Goal: Transaction & Acquisition: Purchase product/service

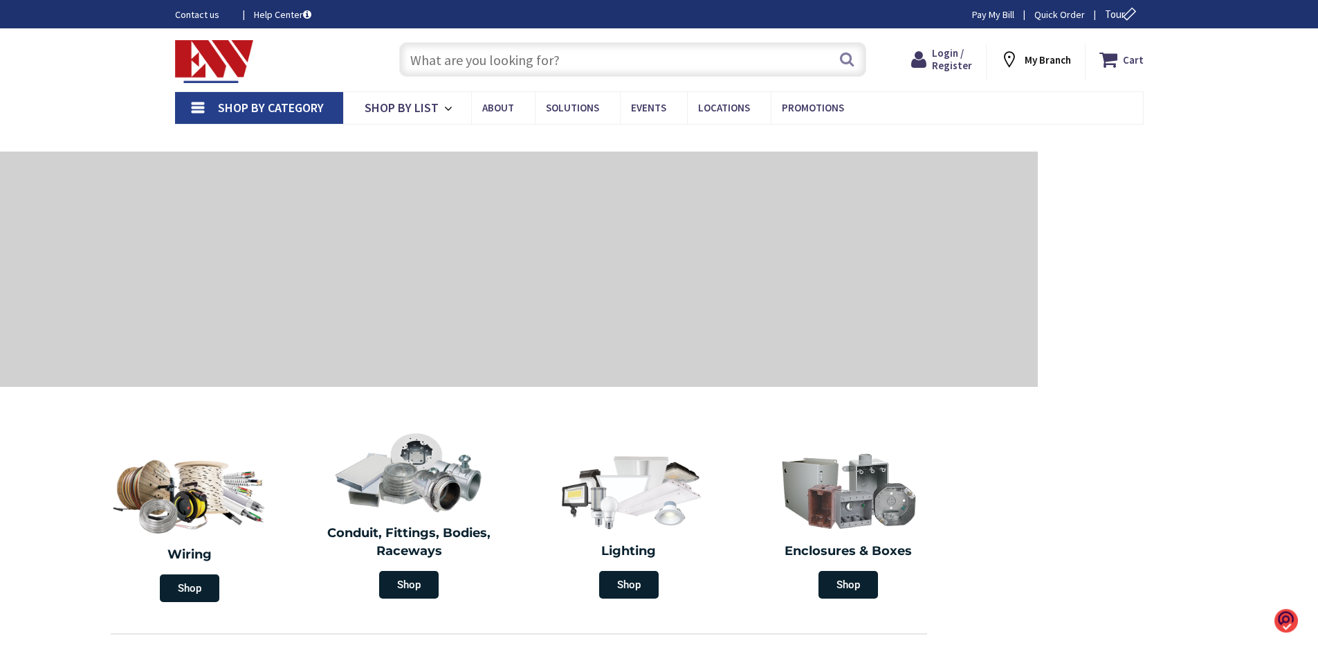
click at [423, 53] on input "text" at bounding box center [632, 59] width 467 height 35
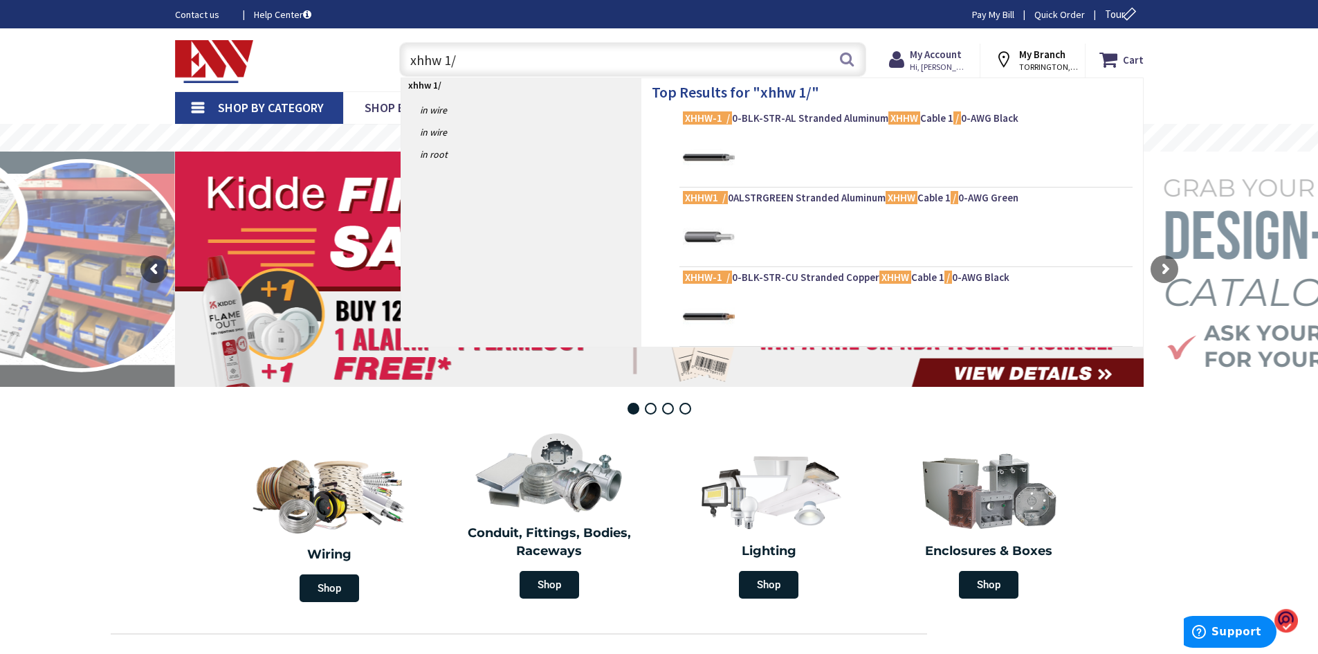
type input "xhhw 1/0"
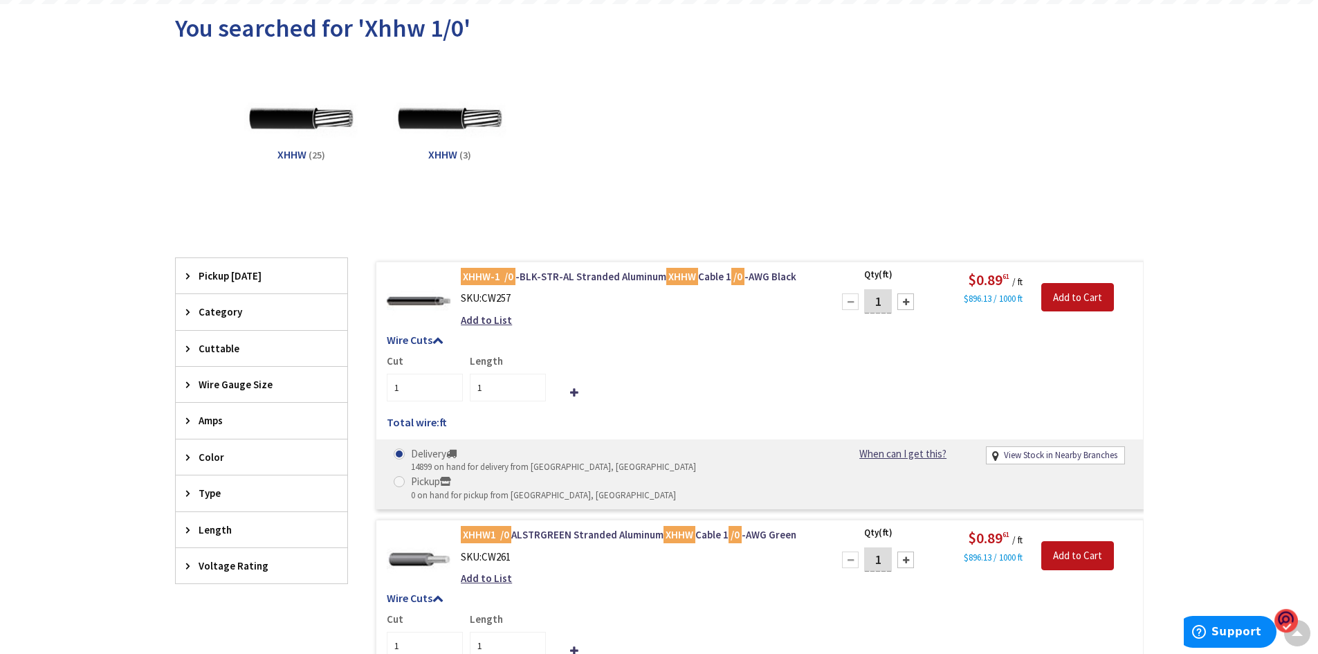
scroll to position [210, 0]
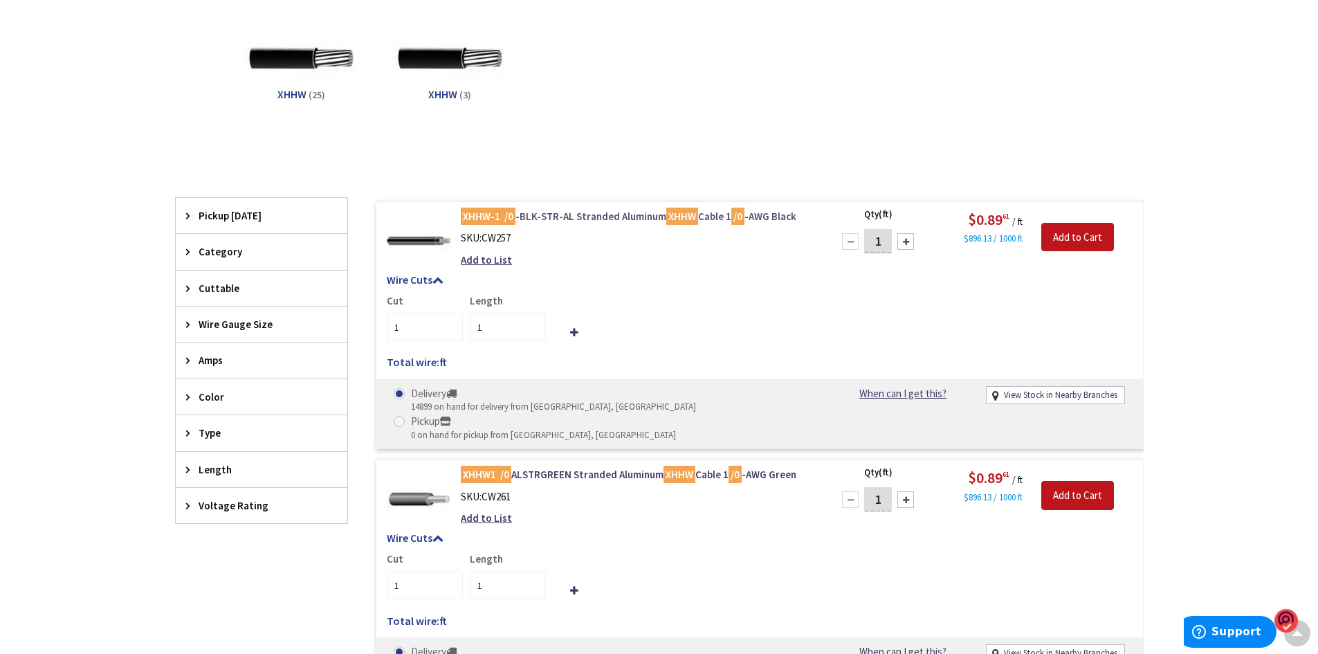
click at [661, 217] on link "XHHW-1 /0 -BLK-STR-AL Stranded Aluminum XHHW Cable 1 /0 -AWG Black" at bounding box center [637, 216] width 352 height 15
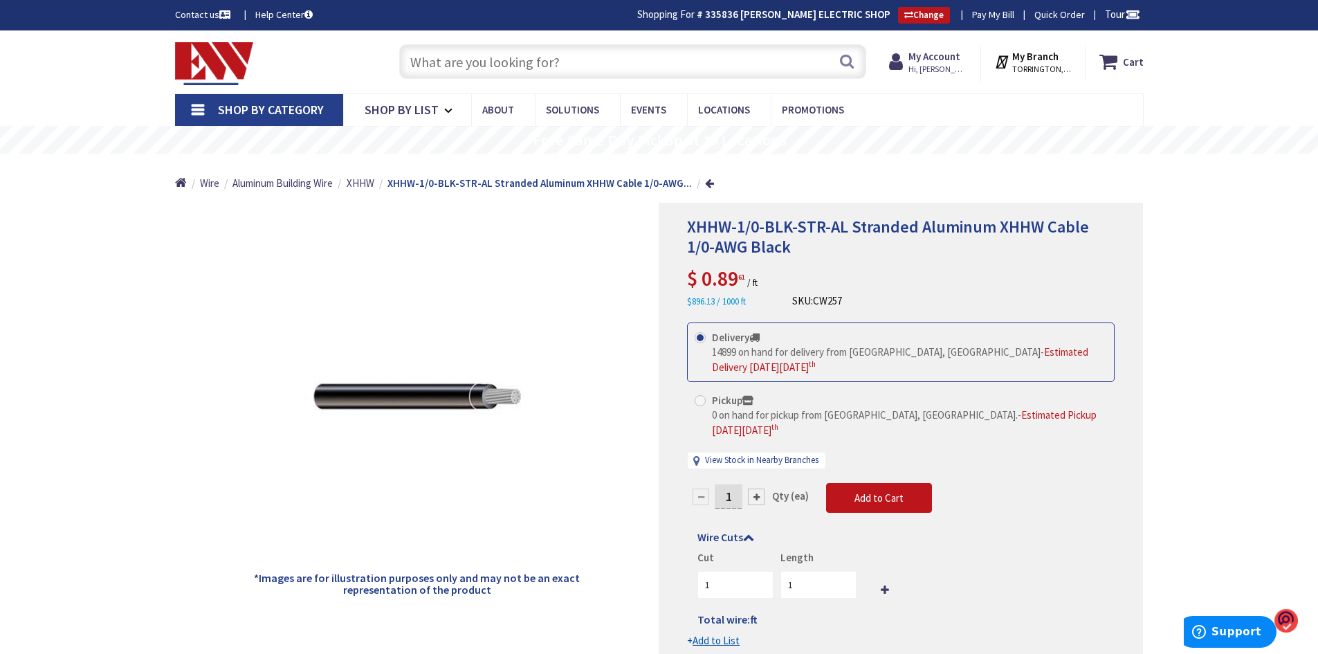
click at [459, 58] on input "text" at bounding box center [632, 61] width 467 height 35
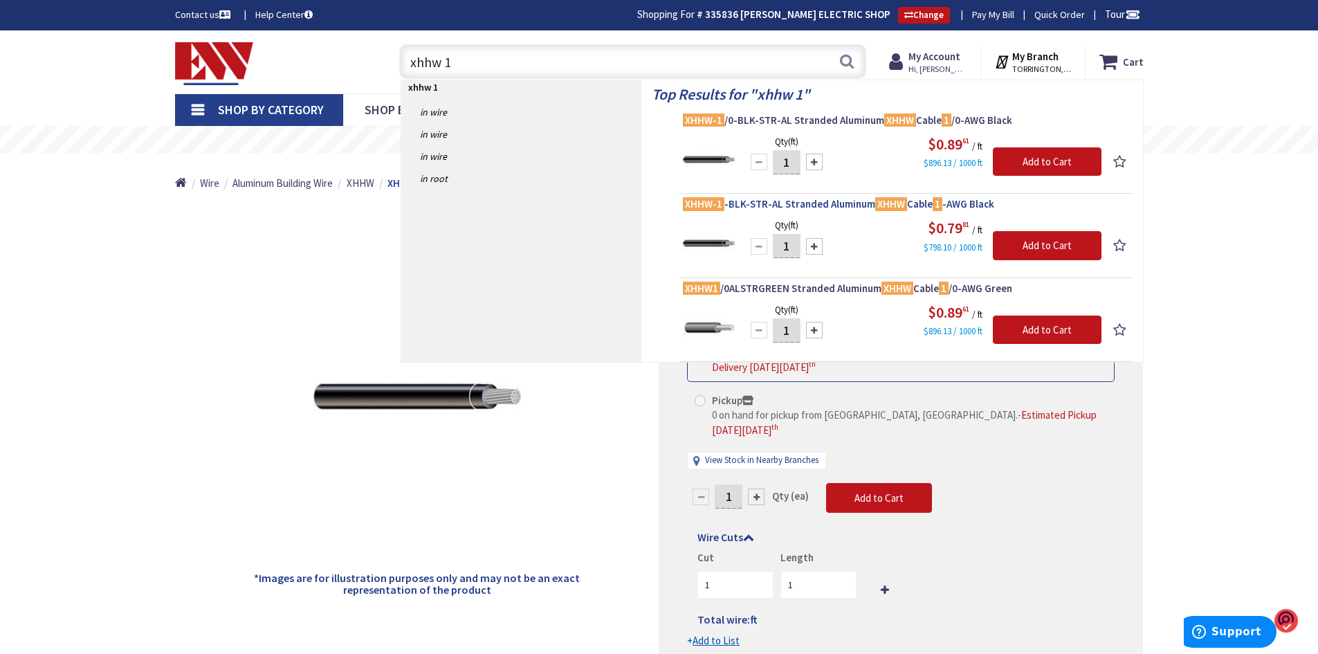
type input "xhhw 1"
click at [709, 201] on mark "XHHW-1" at bounding box center [704, 203] width 42 height 17
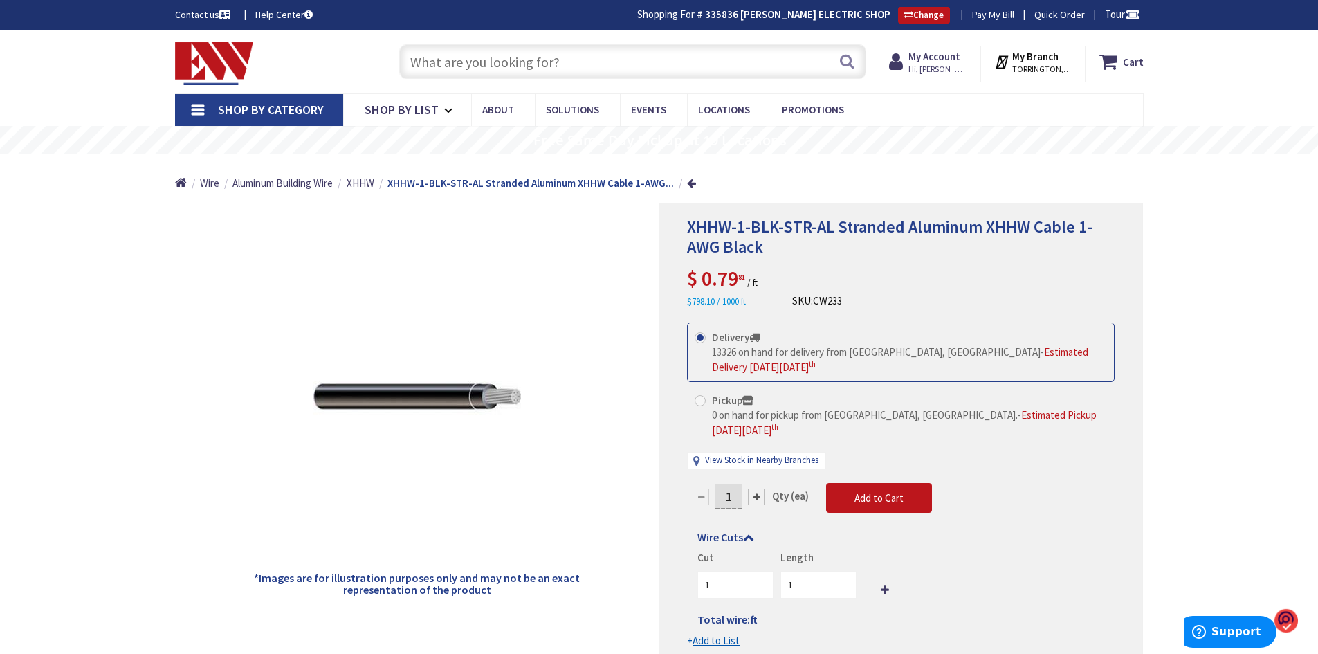
click at [444, 62] on input "text" at bounding box center [632, 61] width 467 height 35
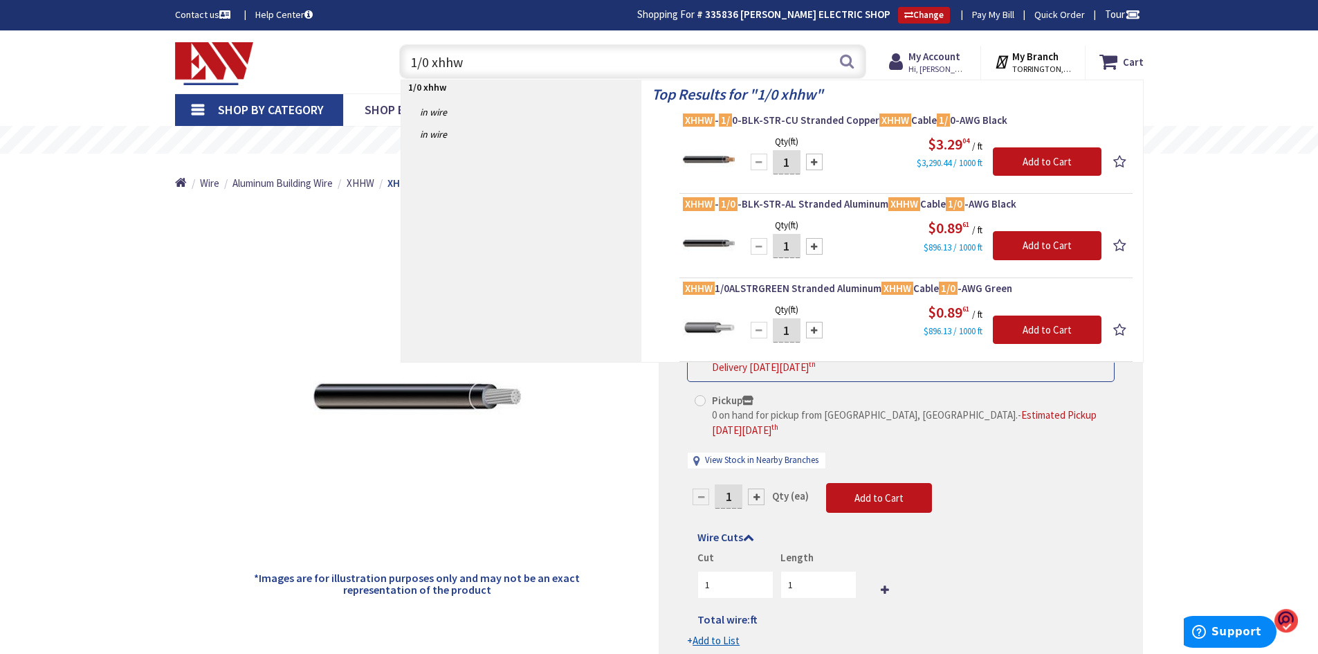
type input "1/0 xhhw"
